Goal: Transaction & Acquisition: Purchase product/service

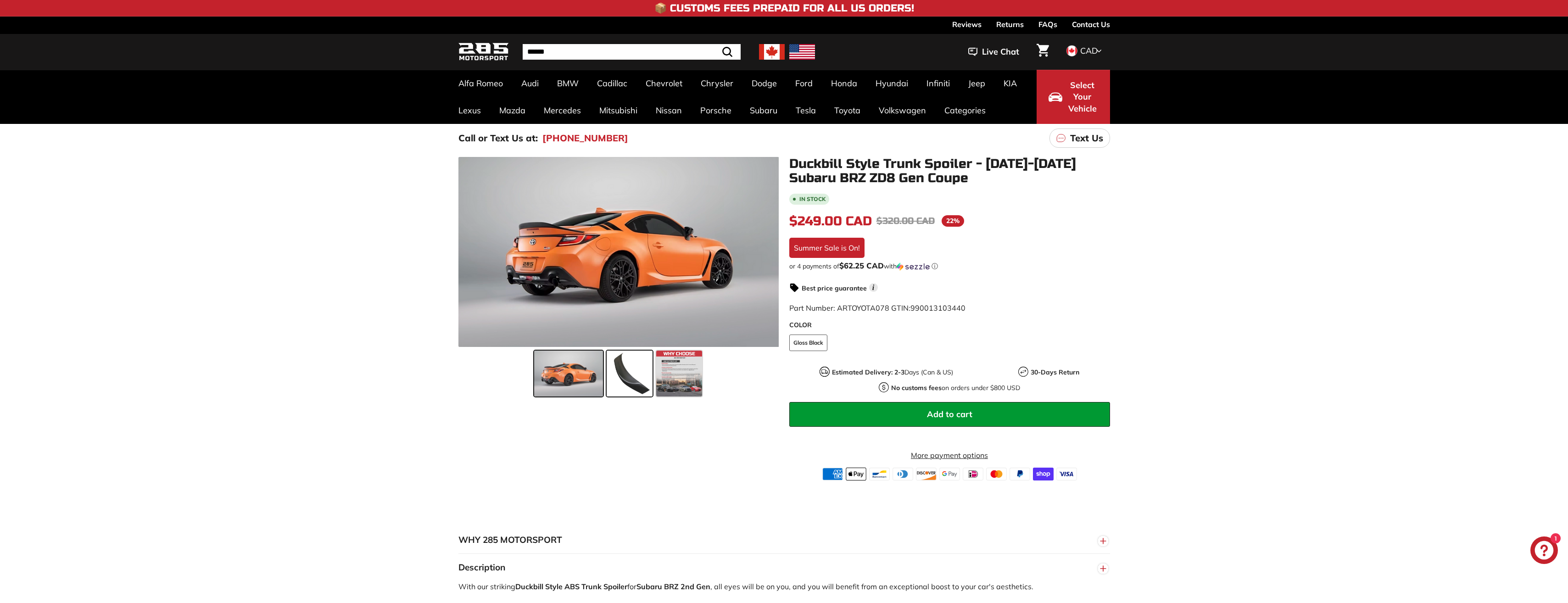
click at [639, 376] on span at bounding box center [629, 373] width 46 height 46
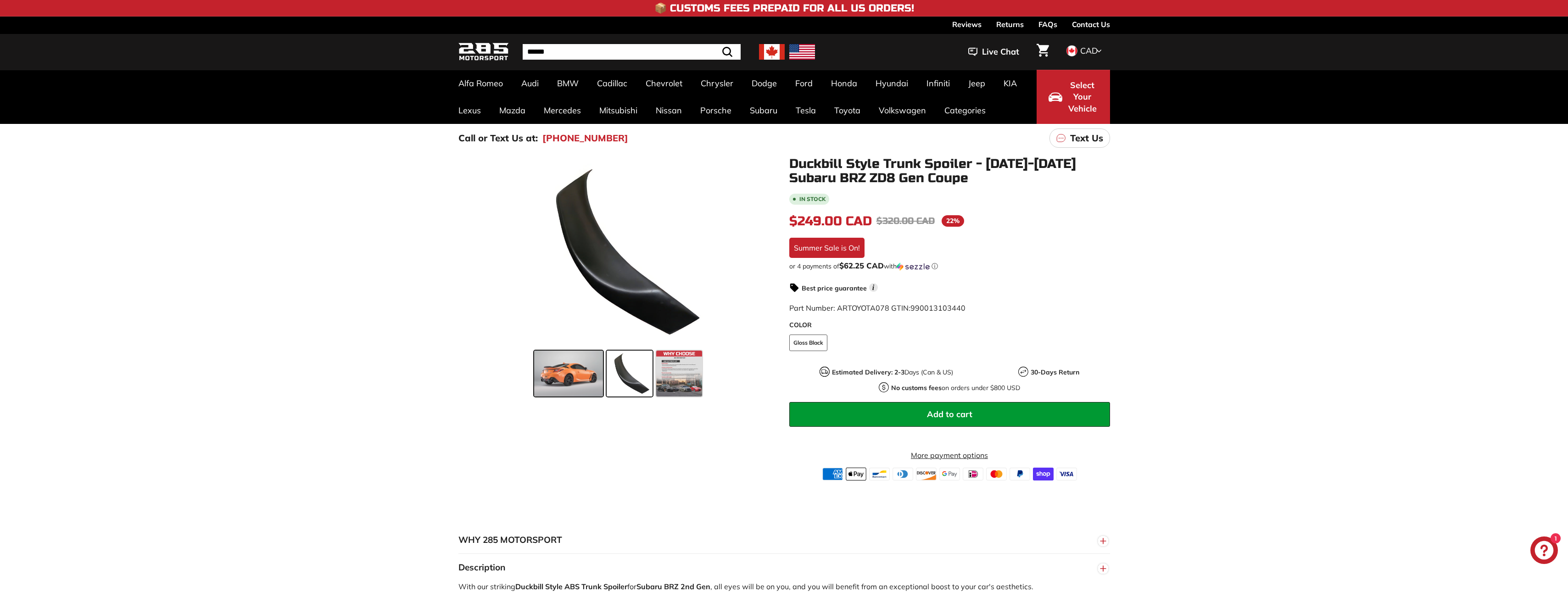
click at [573, 384] on span at bounding box center [568, 373] width 69 height 46
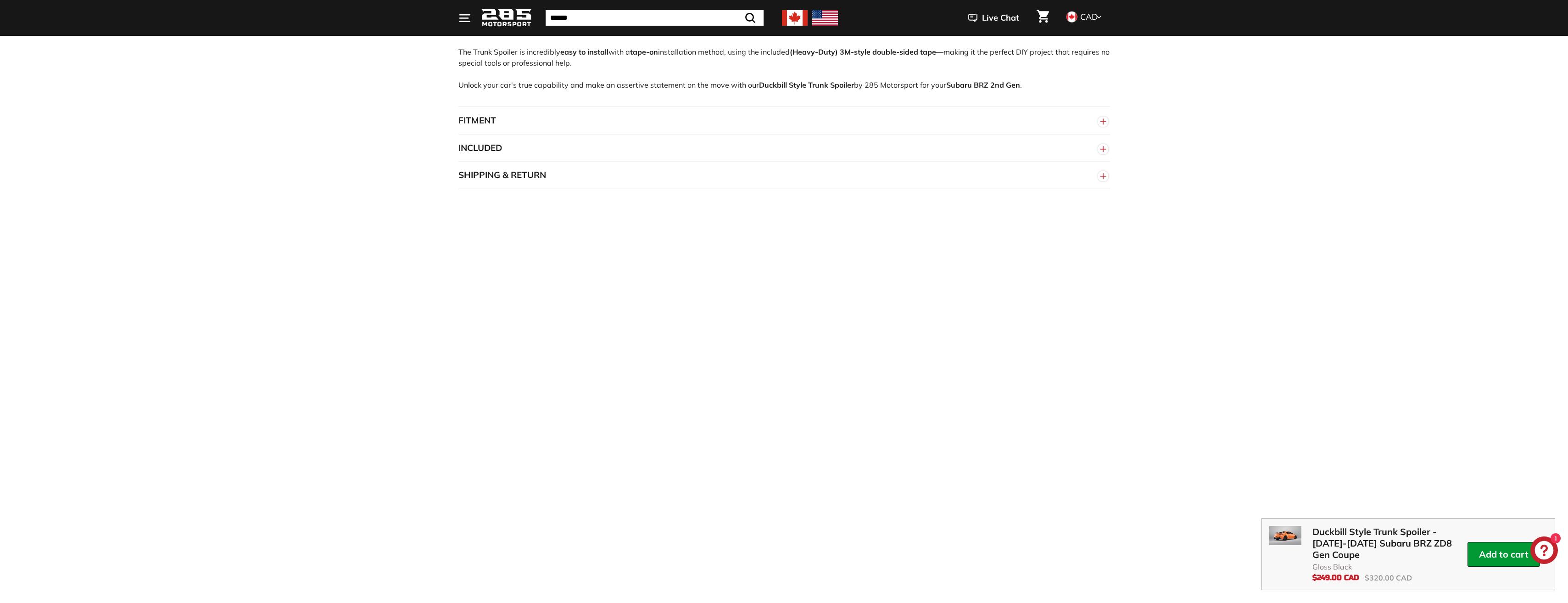
scroll to position [551, 0]
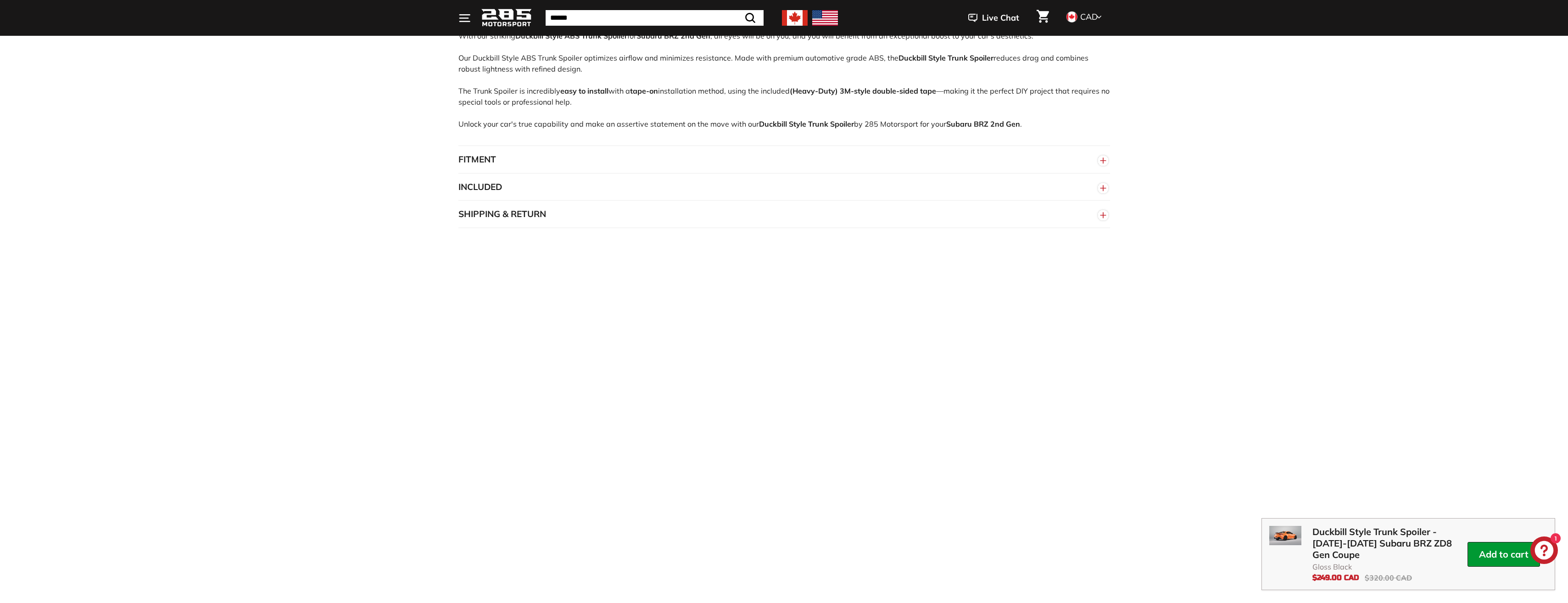
click at [478, 169] on button "FITMENT" at bounding box center [784, 159] width 651 height 27
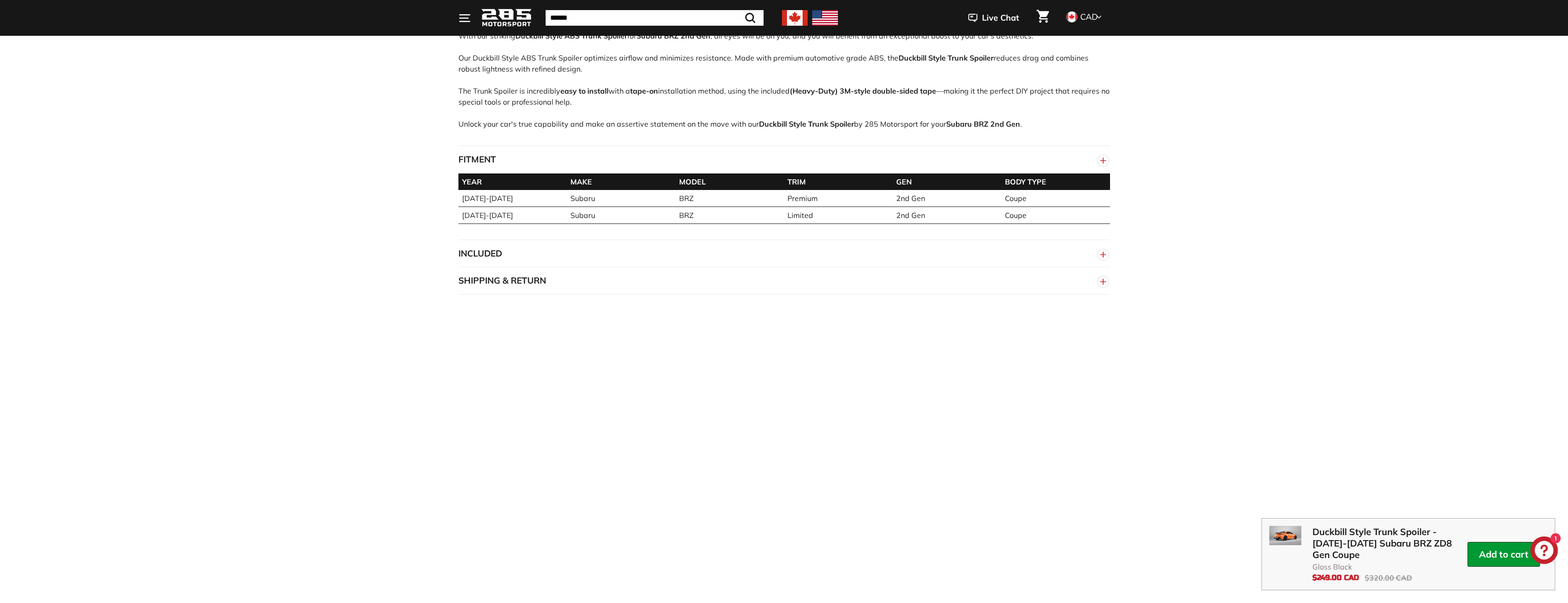
click at [496, 263] on button "INCLUDED" at bounding box center [784, 253] width 651 height 27
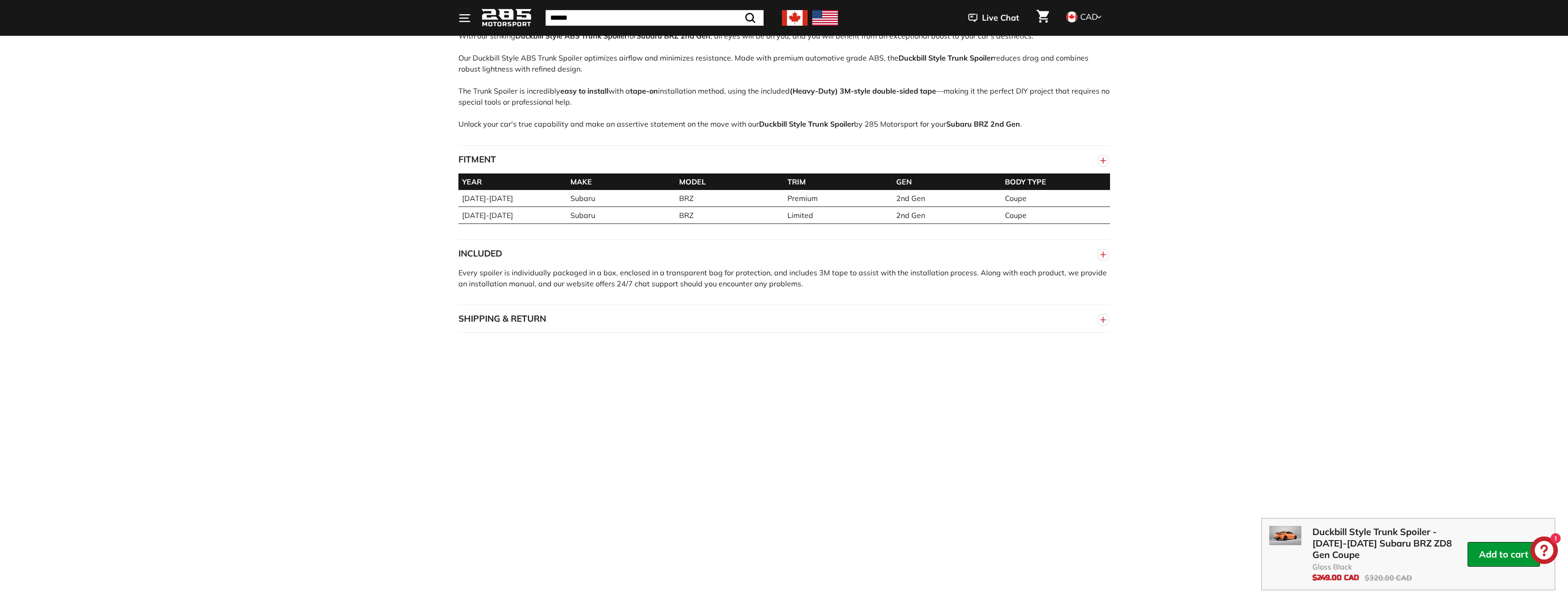
click at [635, 326] on button "SHIPPING & RETURN" at bounding box center [784, 319] width 651 height 27
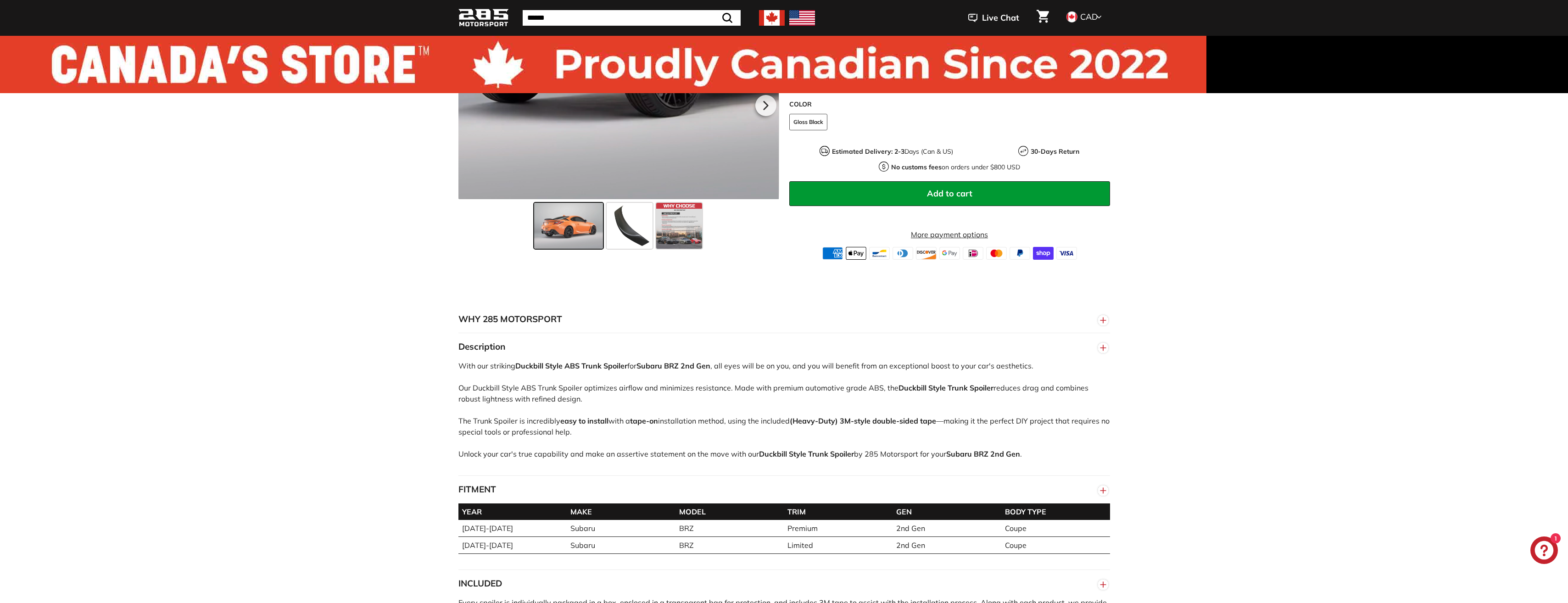
scroll to position [0, 0]
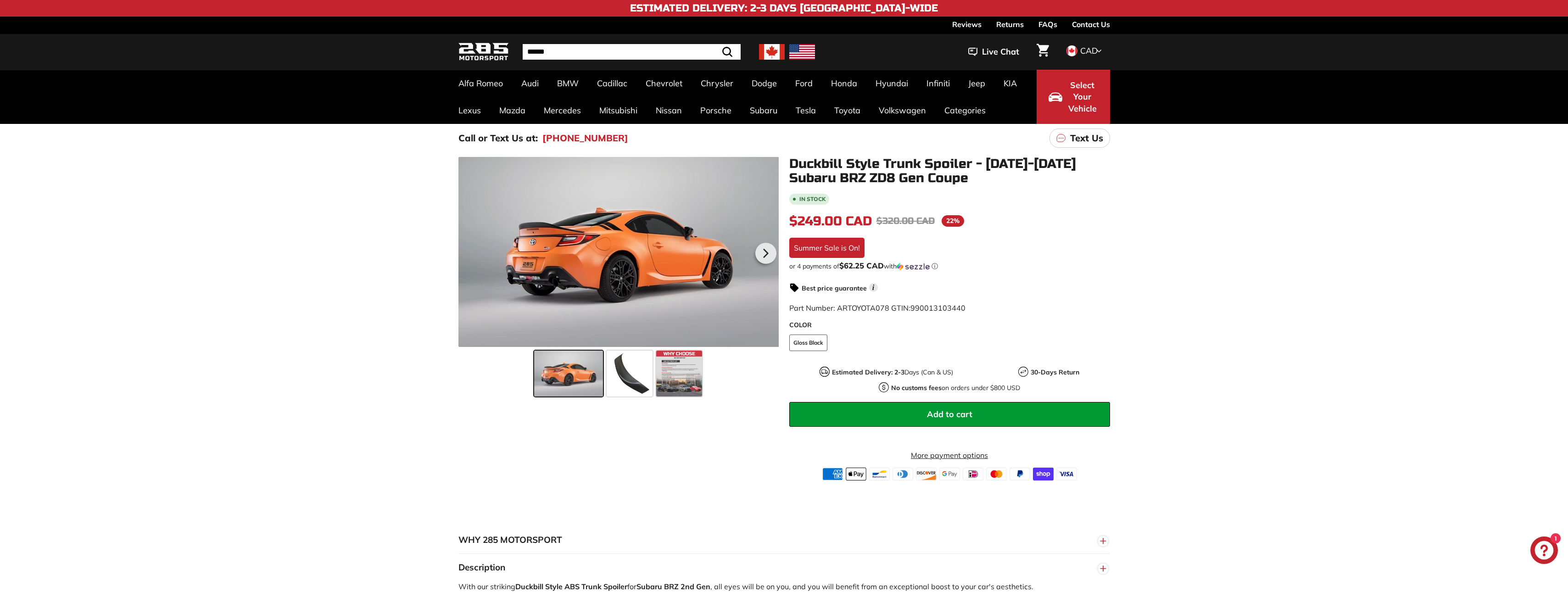
click at [866, 412] on button "Add to cart" at bounding box center [949, 415] width 321 height 24
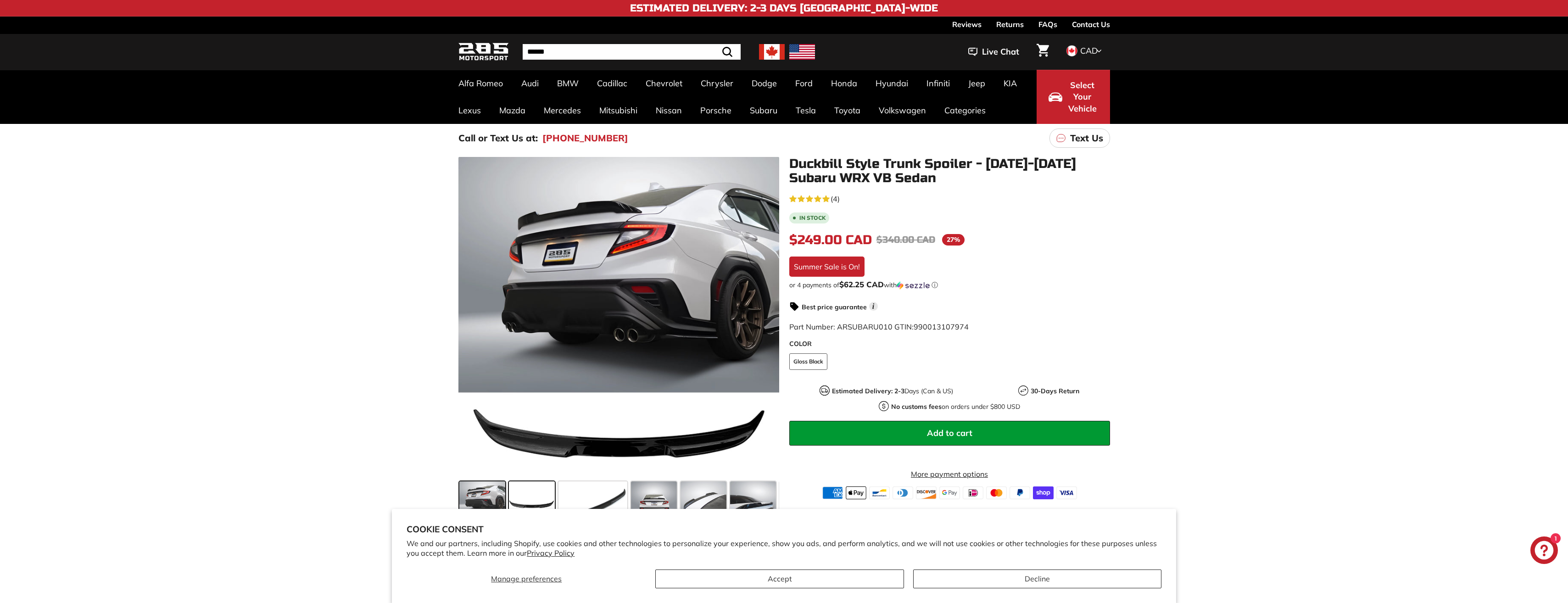
click at [538, 496] on span at bounding box center [531, 504] width 46 height 46
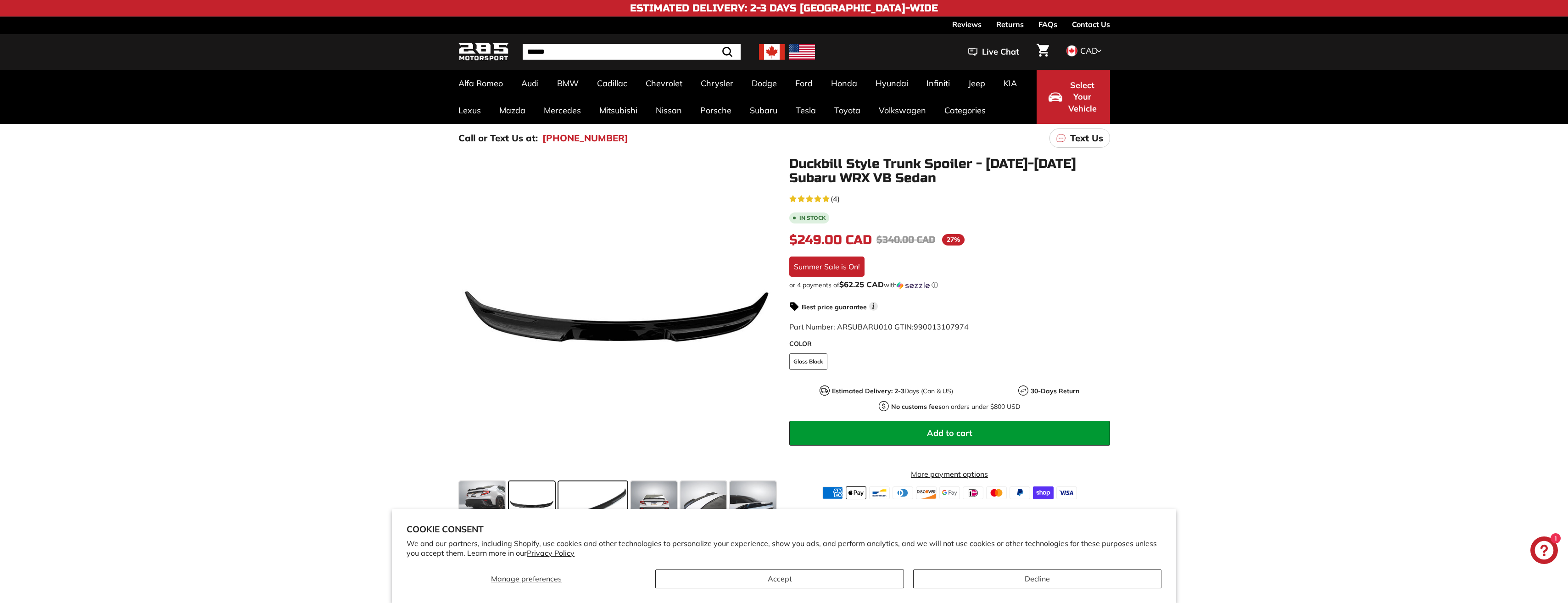
click at [578, 498] on span at bounding box center [592, 504] width 69 height 46
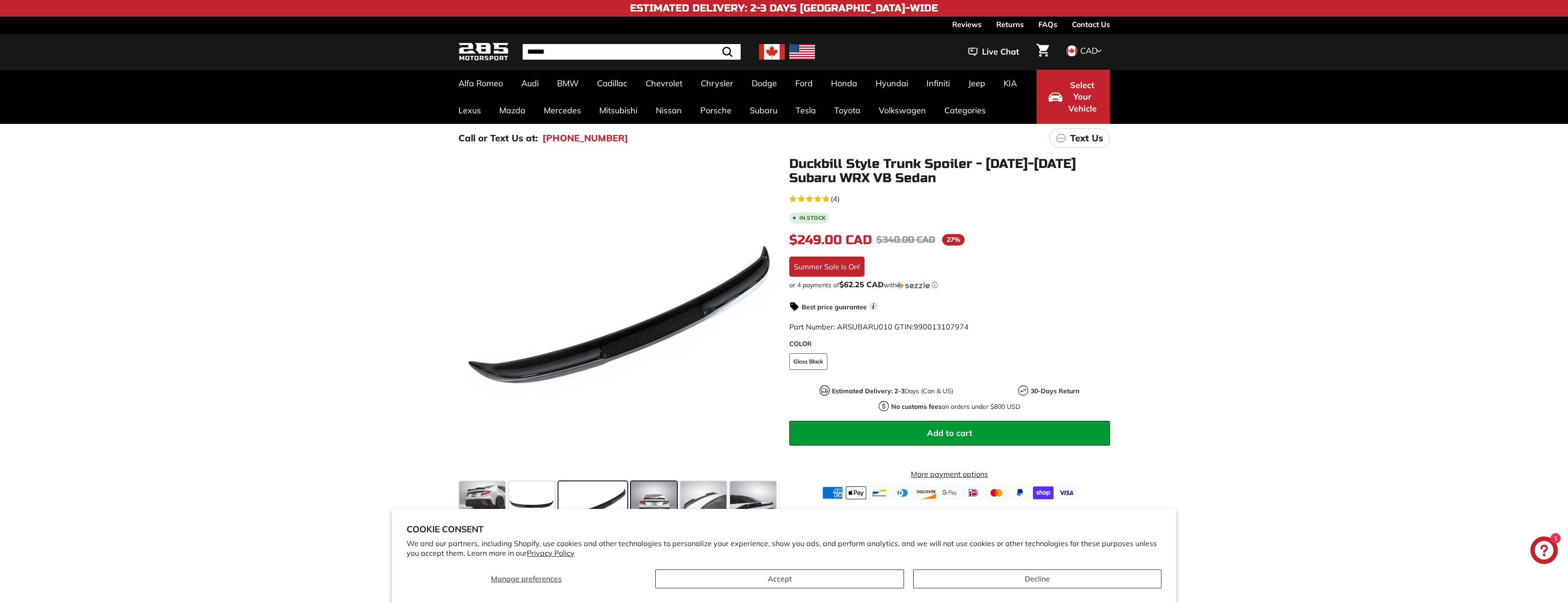
click at [659, 495] on span at bounding box center [653, 504] width 46 height 46
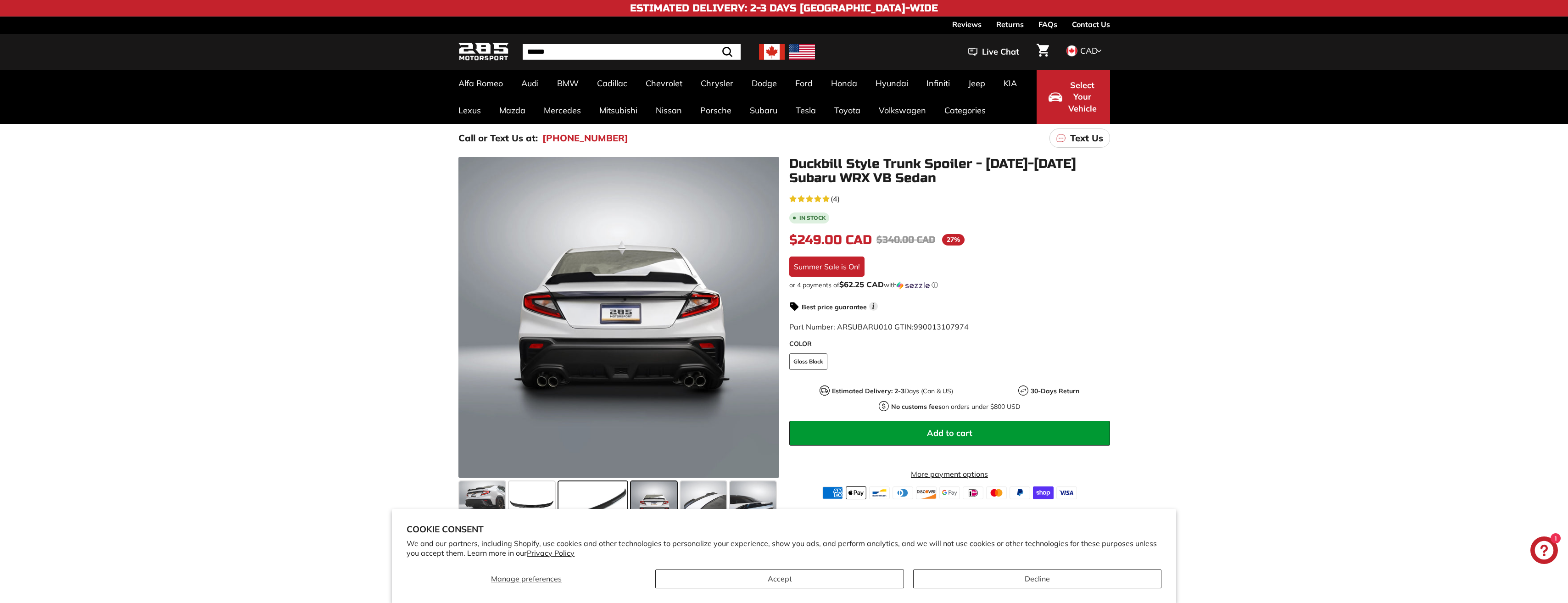
click at [607, 491] on span at bounding box center [592, 504] width 69 height 46
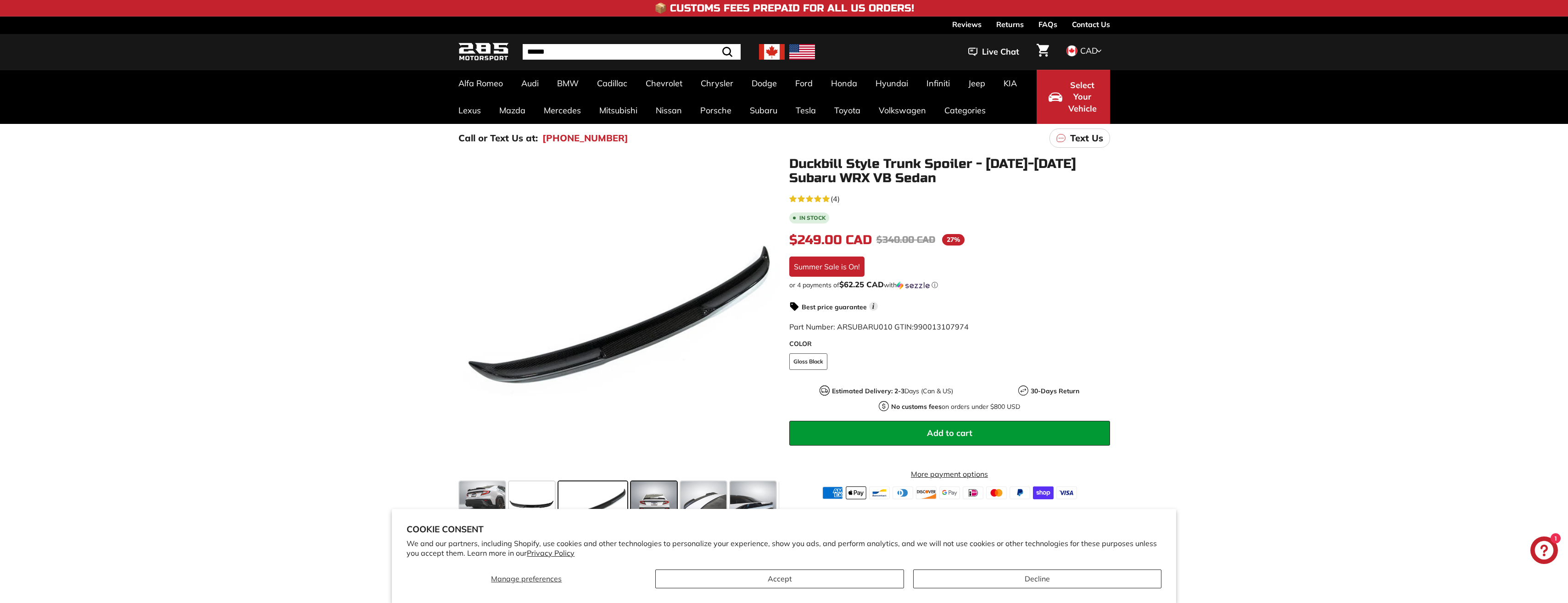
click at [645, 492] on span at bounding box center [653, 504] width 46 height 46
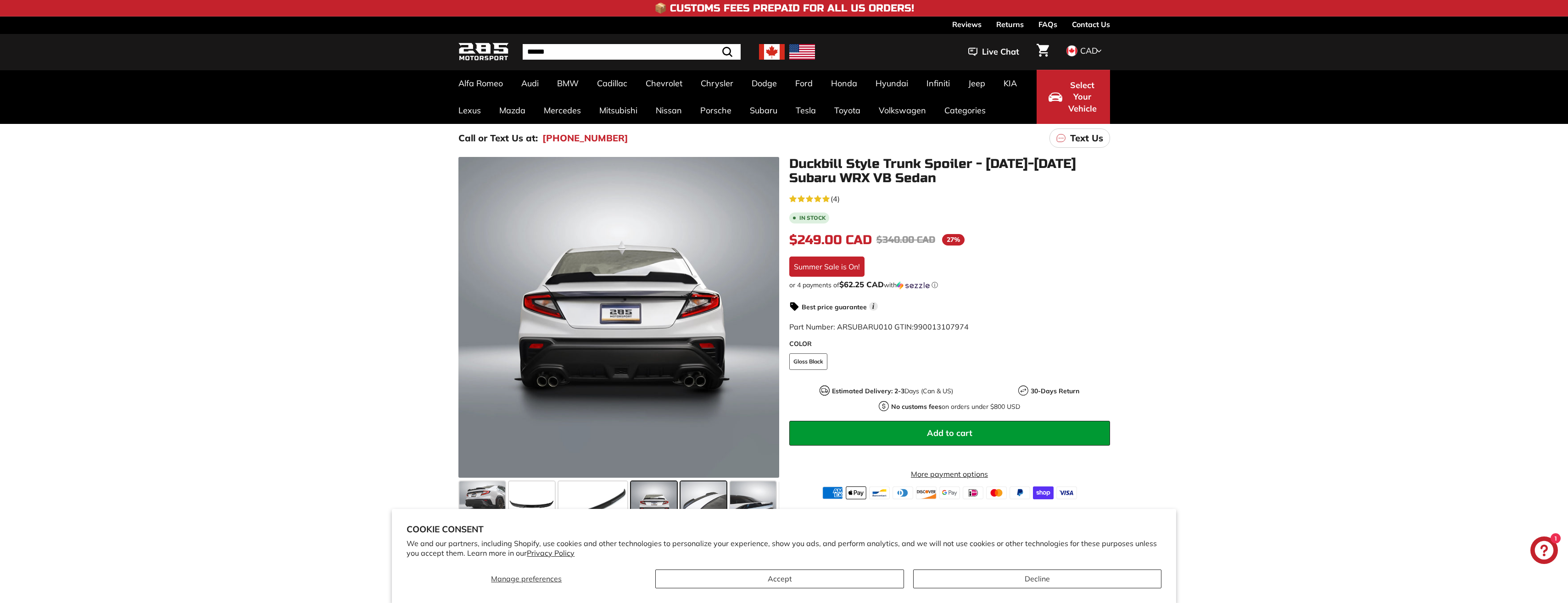
click at [708, 503] on span at bounding box center [703, 504] width 46 height 46
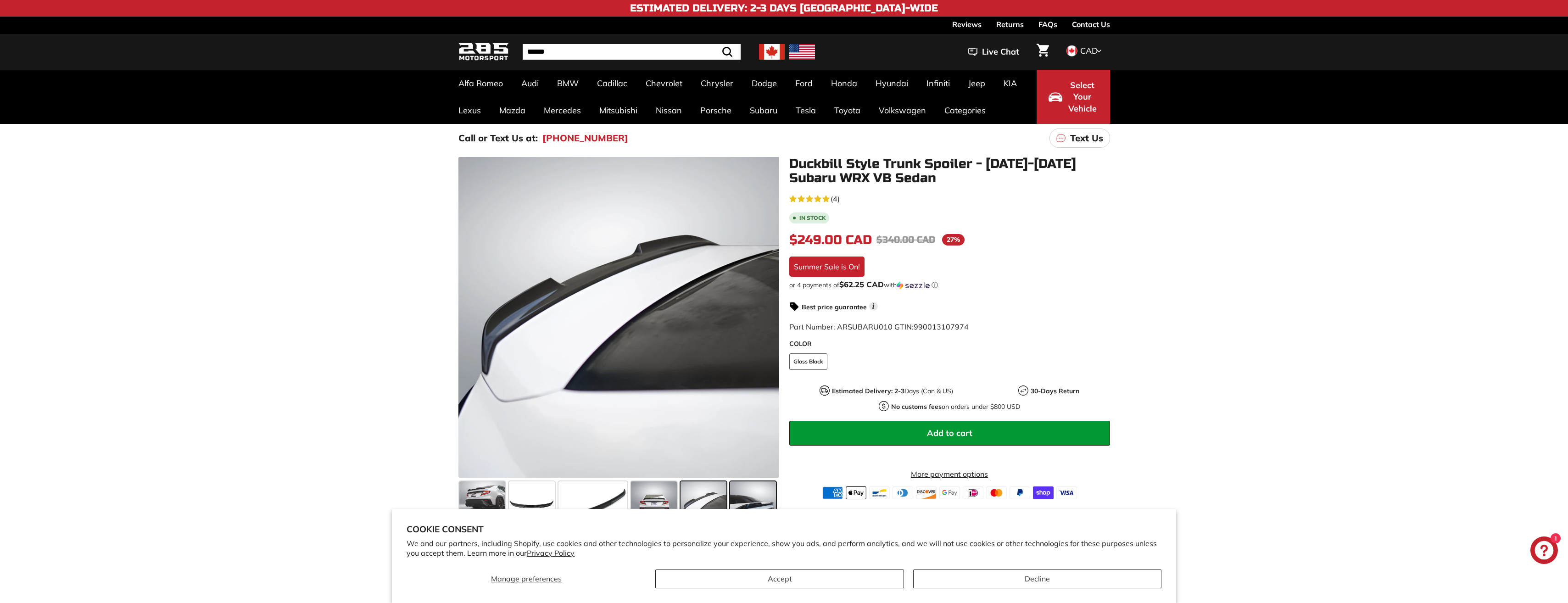
click at [745, 498] on span at bounding box center [753, 504] width 46 height 46
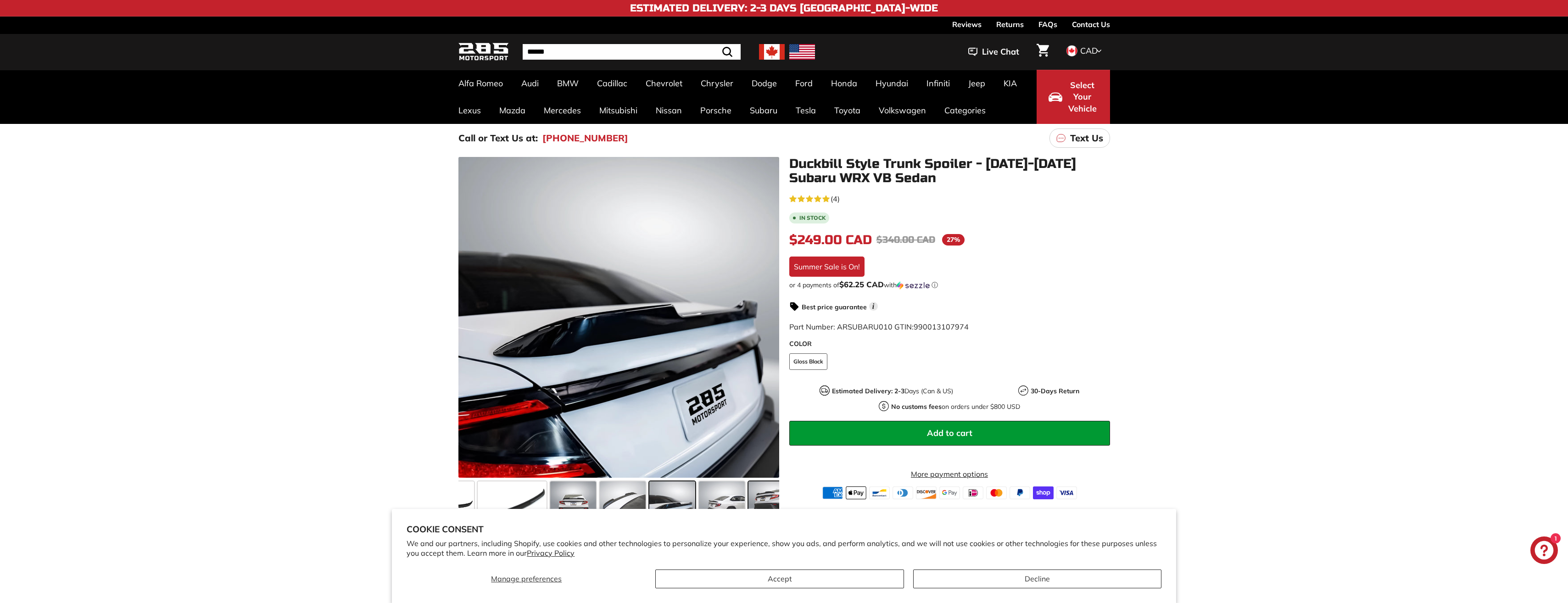
scroll to position [0, 134]
click at [766, 496] on span at bounding box center [767, 504] width 46 height 46
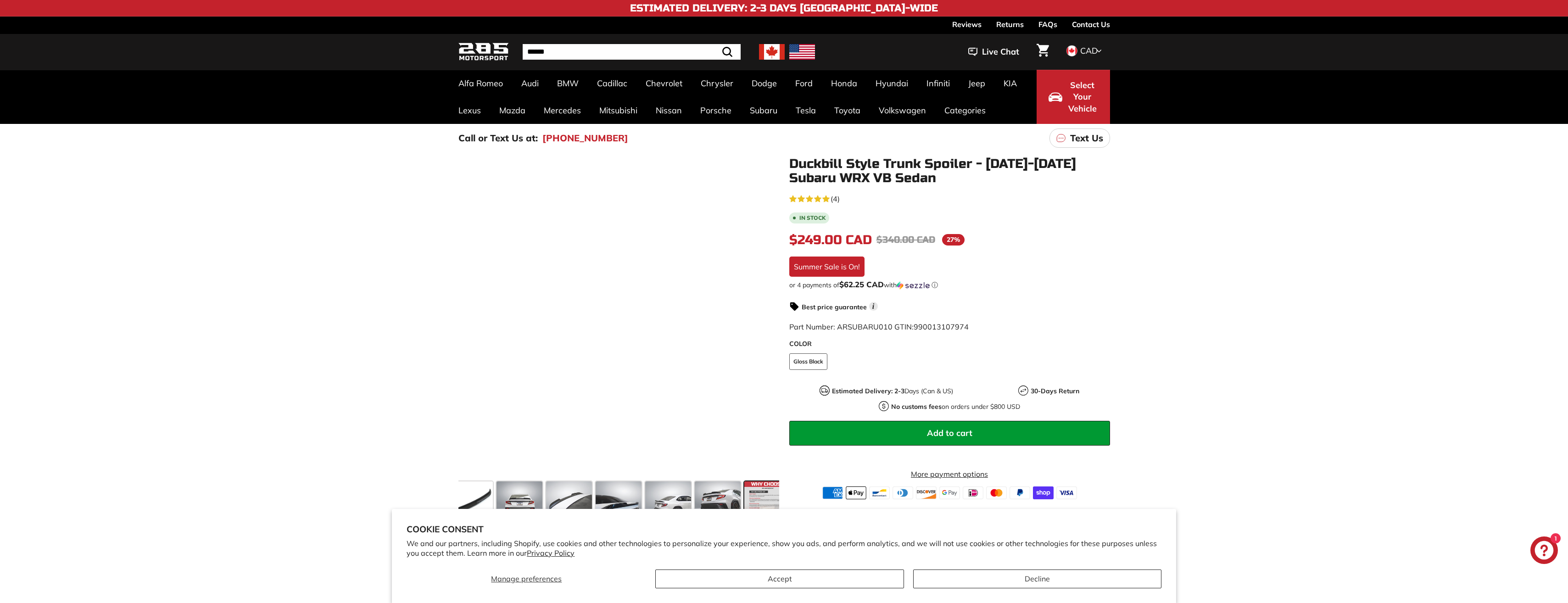
scroll to position [0, 148]
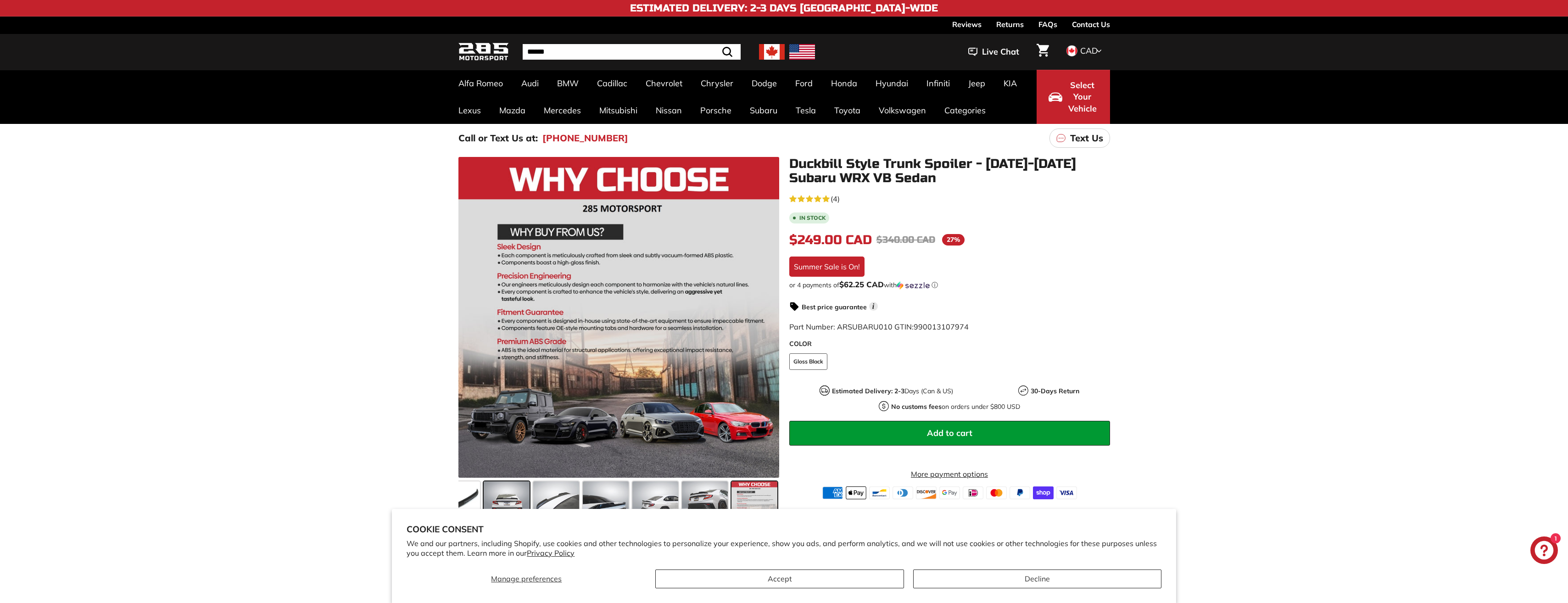
click at [502, 497] on span at bounding box center [507, 504] width 46 height 46
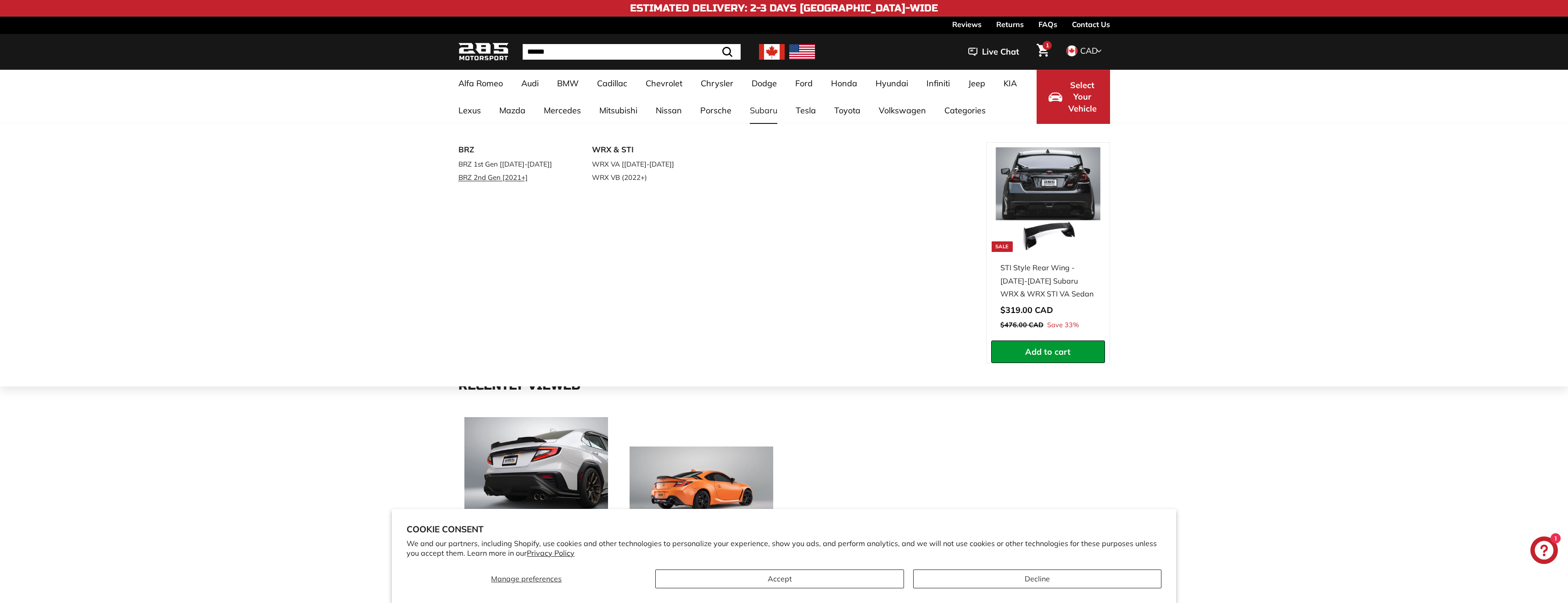
click at [483, 175] on link "BRZ 2nd Gen [2021+]" at bounding box center [512, 178] width 108 height 13
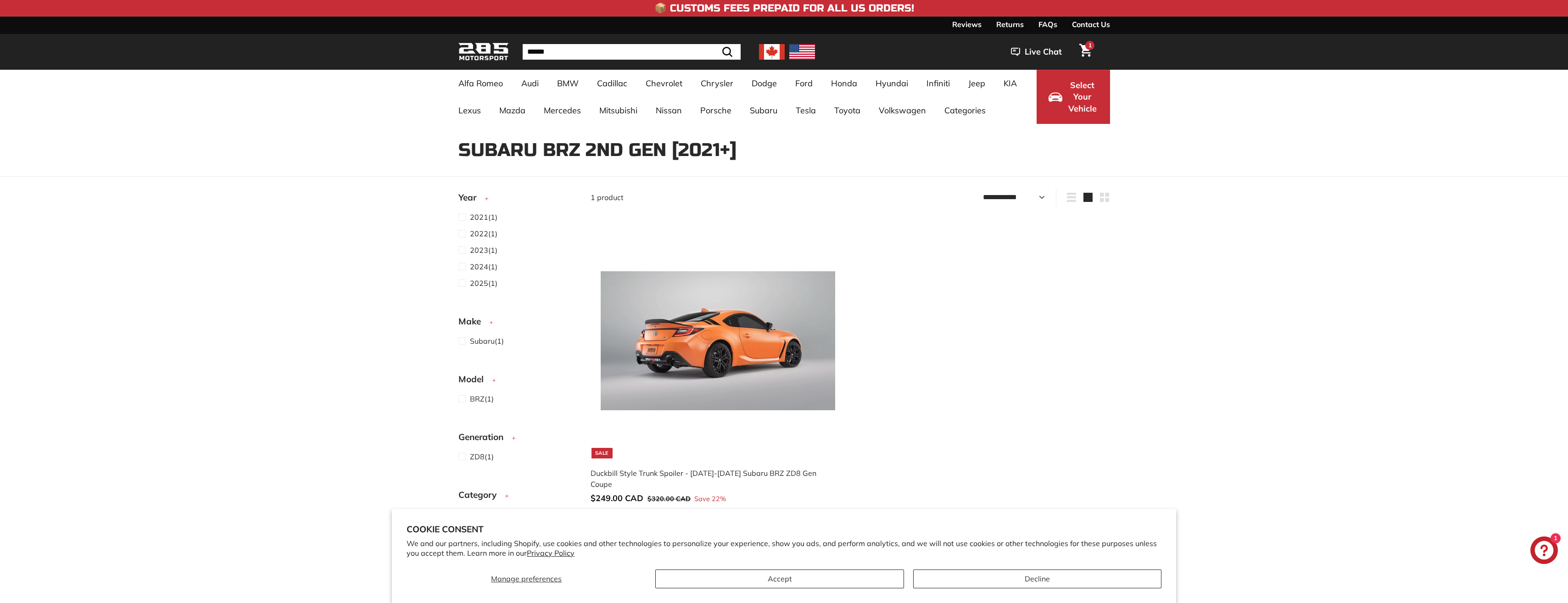
select select "**********"
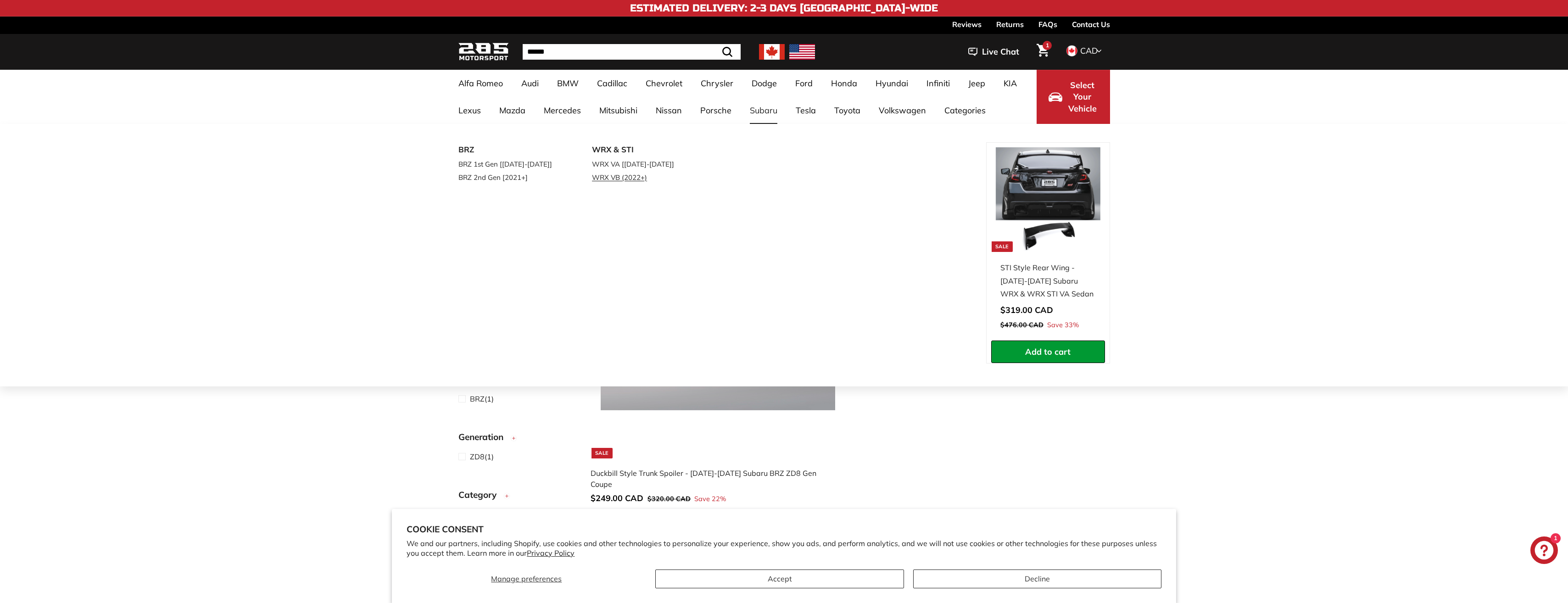
click at [638, 179] on link "WRX VB (2022+)" at bounding box center [646, 178] width 108 height 13
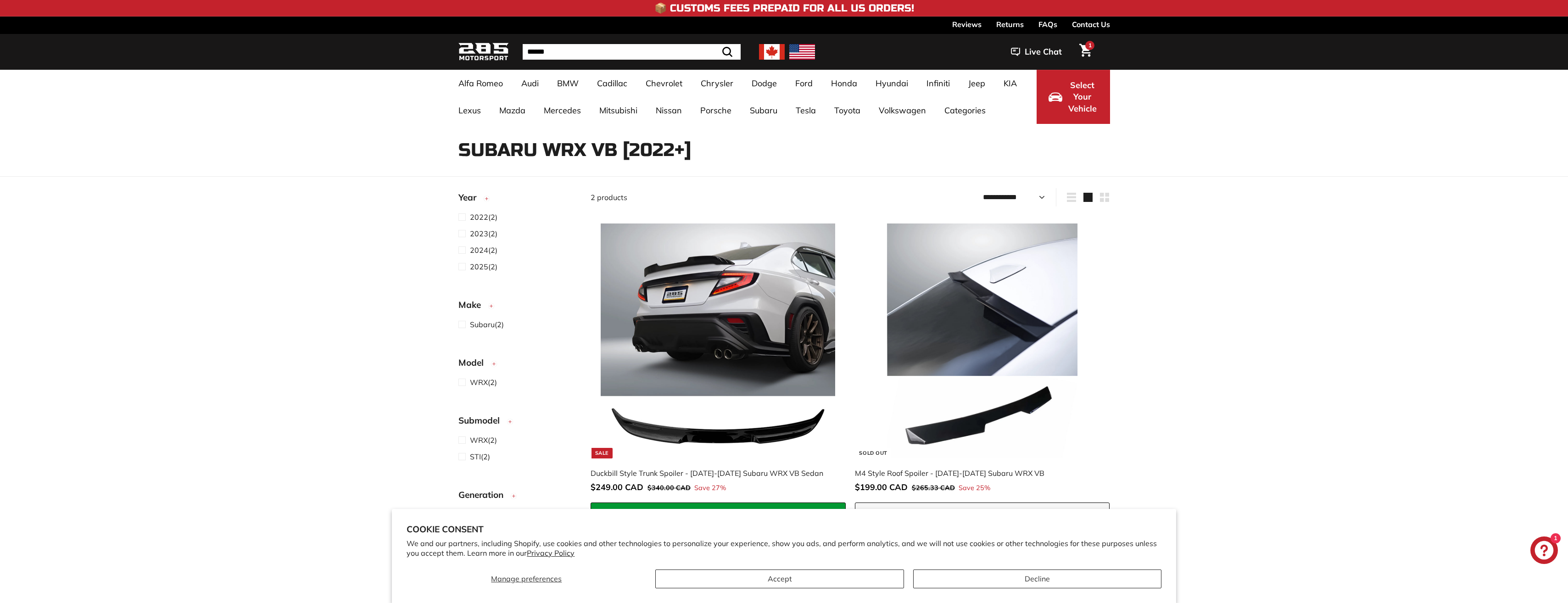
select select "**********"
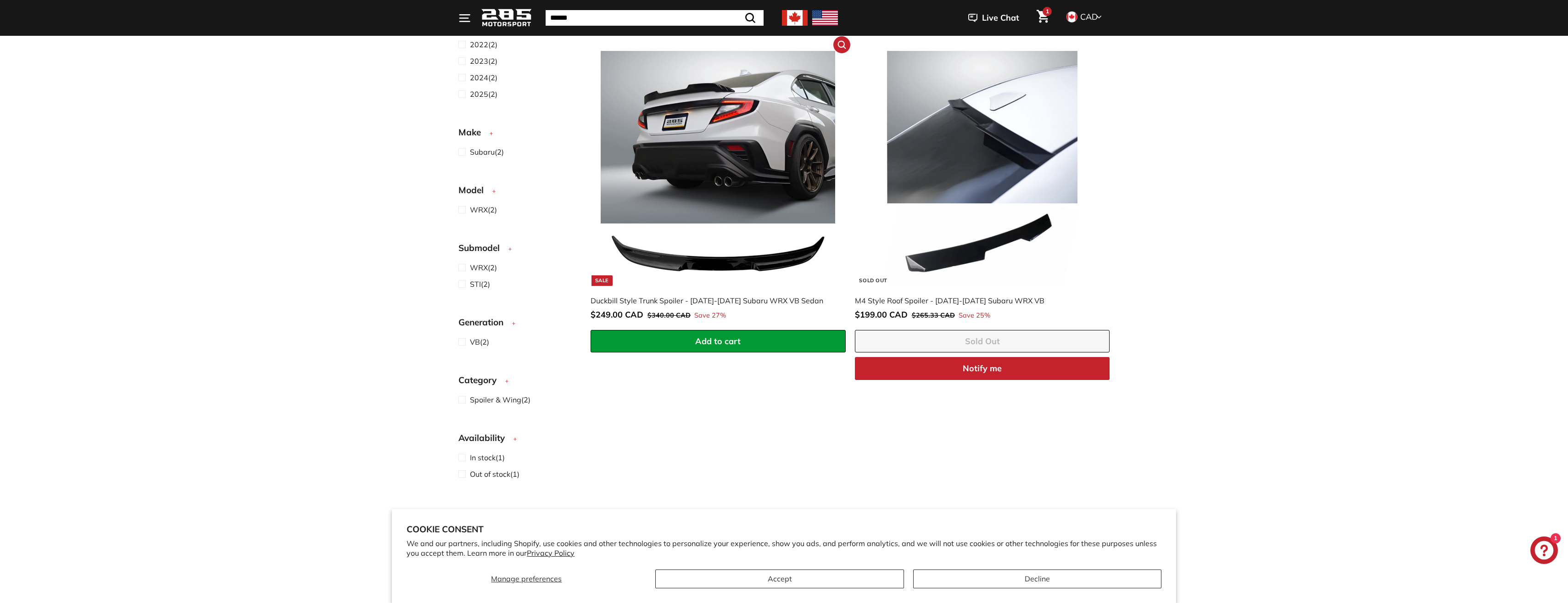
scroll to position [137, 0]
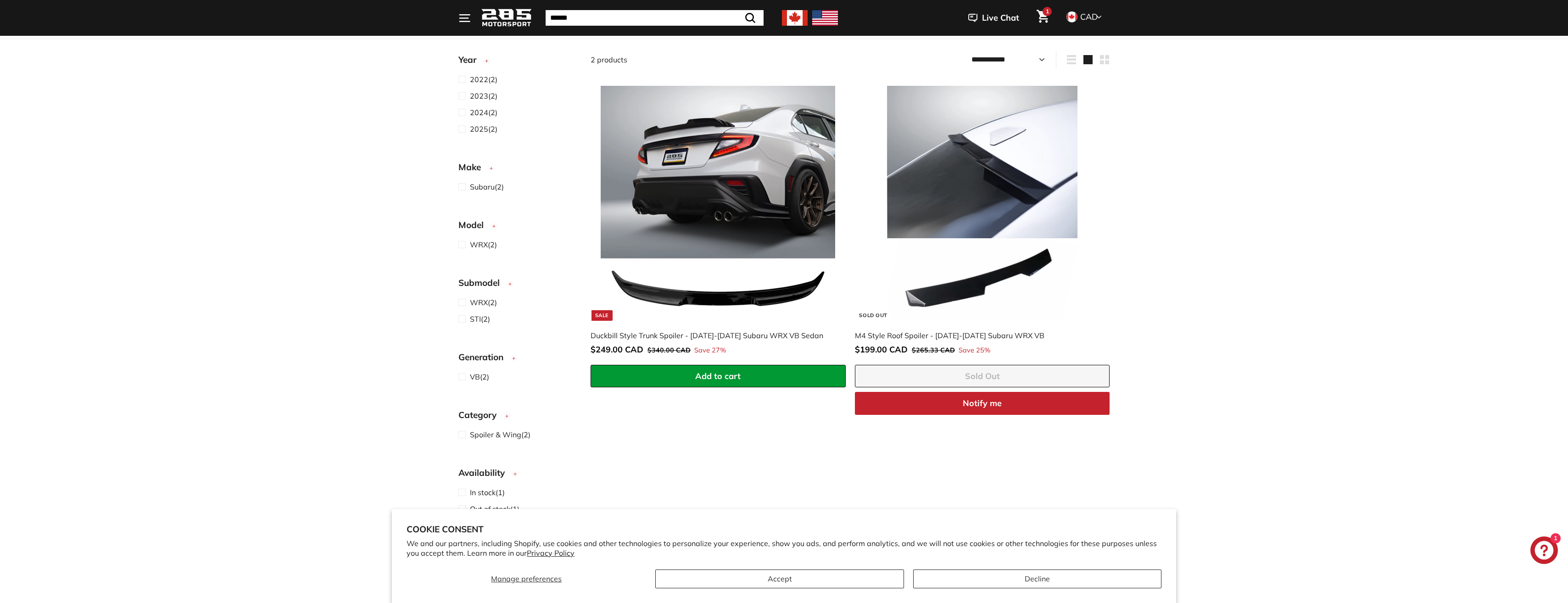
click at [1046, 11] on span "1" at bounding box center [1047, 11] width 3 height 6
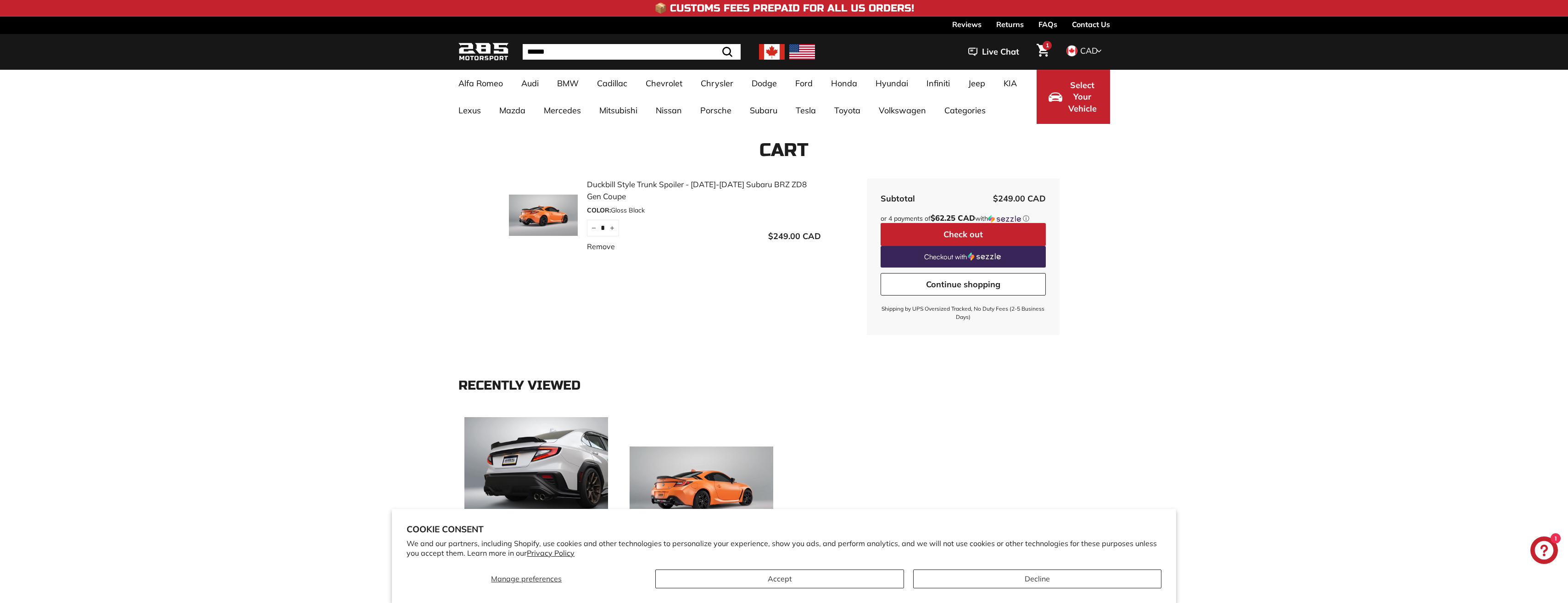
click at [527, 218] on img at bounding box center [542, 215] width 69 height 46
